Goal: Information Seeking & Learning: Learn about a topic

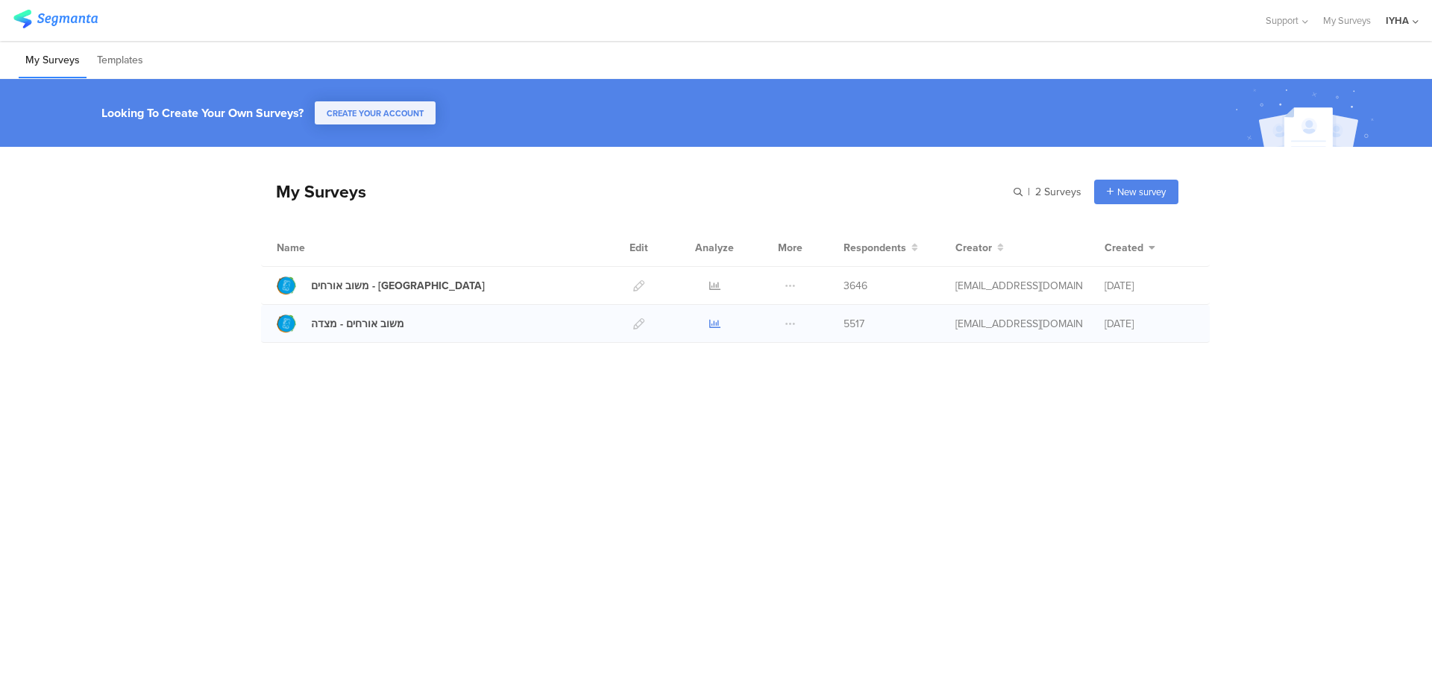
click at [712, 324] on icon at bounding box center [714, 323] width 11 height 11
click at [711, 284] on icon at bounding box center [714, 285] width 11 height 11
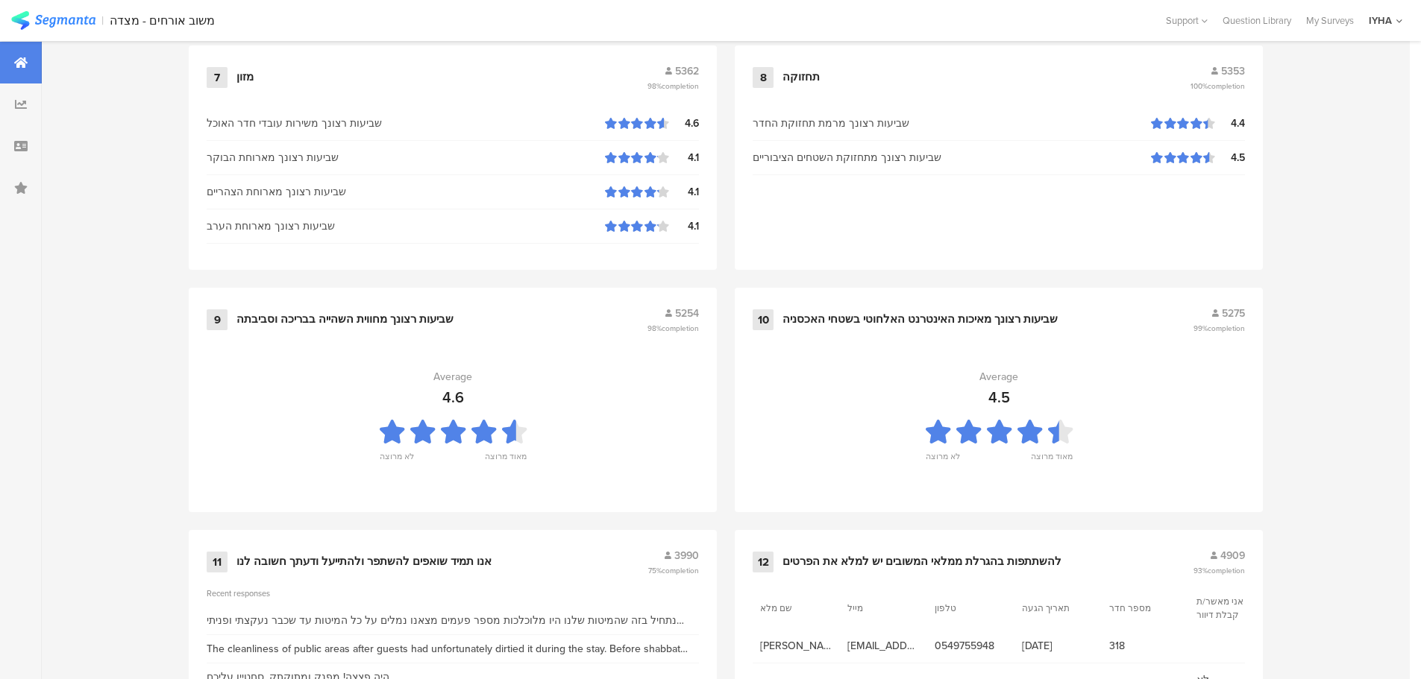
scroll to position [1508, 0]
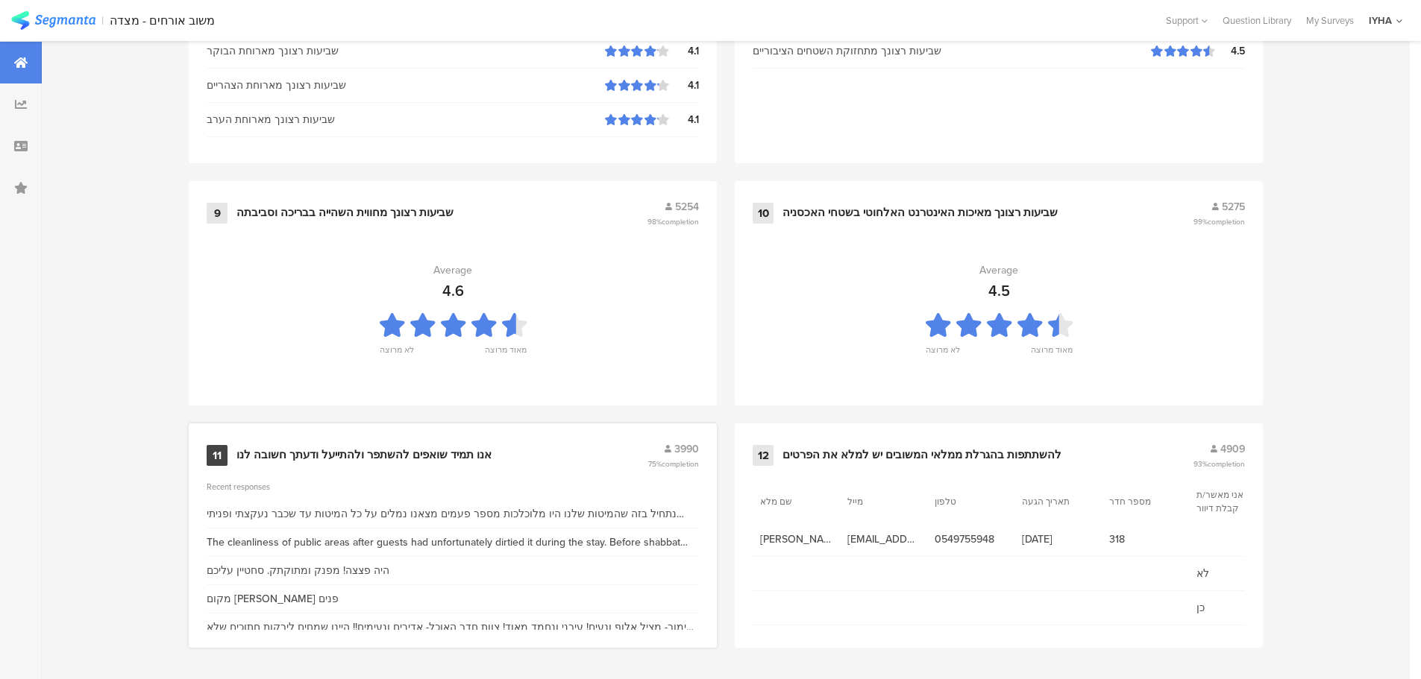
click at [369, 453] on div "אנו תמיד שואפים להשתפר ולהתייעל ודעתך חשובה לנו" at bounding box center [363, 455] width 255 height 15
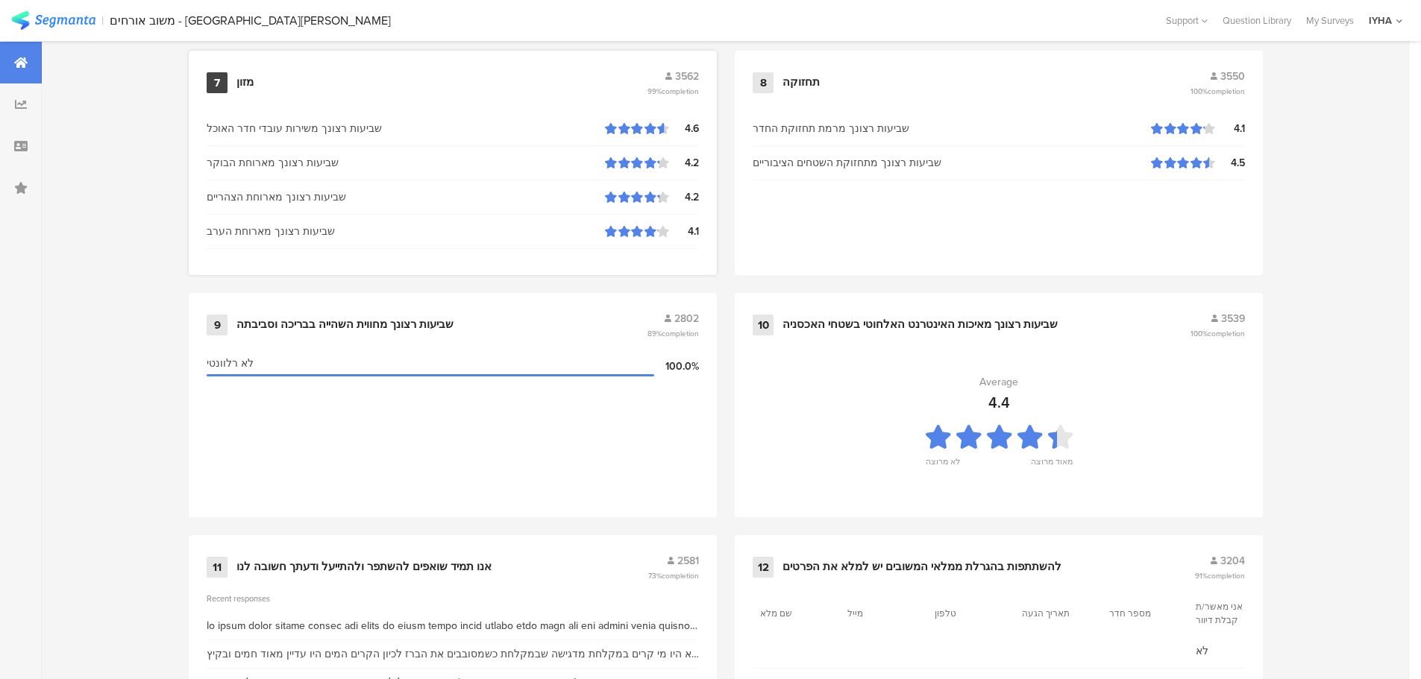
scroll to position [1508, 0]
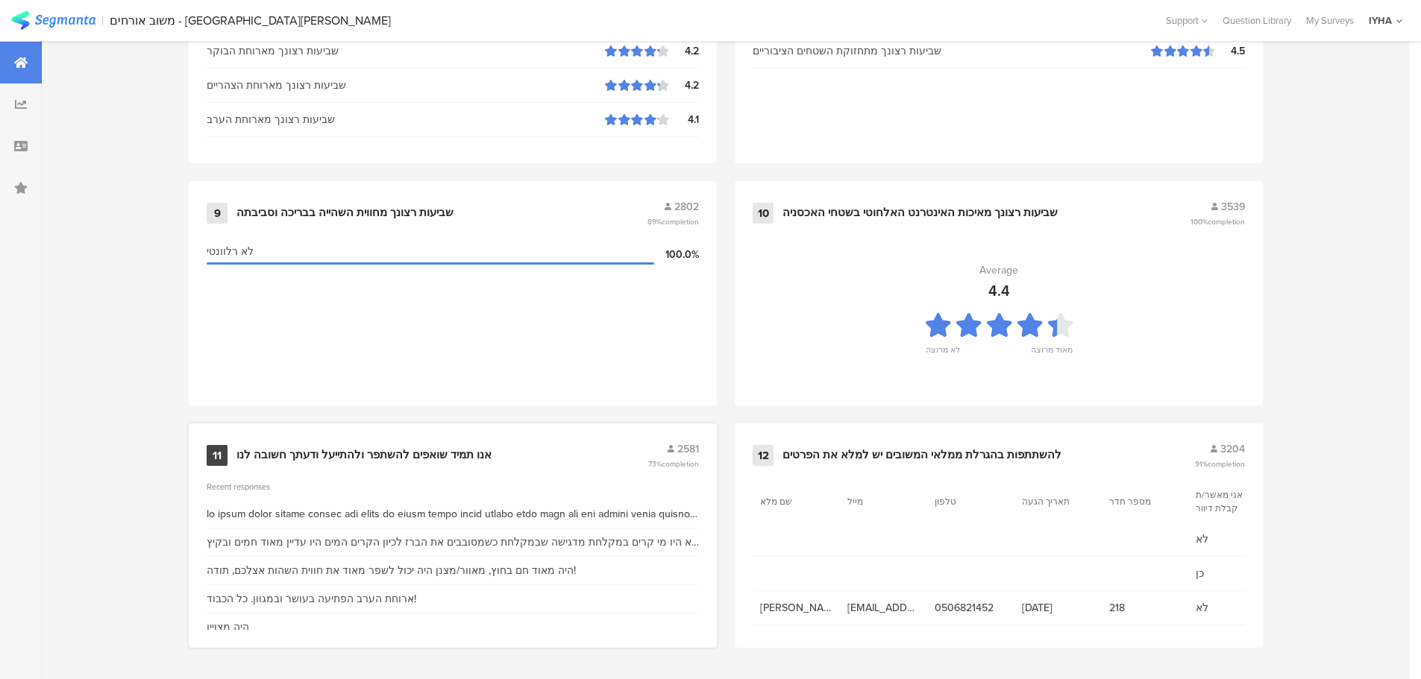
click at [444, 459] on div "אנו תמיד שואפים להשתפר ולהתייעל ודעתך חשובה לנו" at bounding box center [363, 455] width 255 height 15
